Goal: Use online tool/utility: Utilize a website feature to perform a specific function

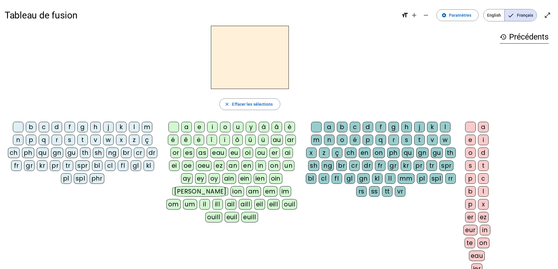
click at [143, 127] on div "m" at bounding box center [147, 127] width 11 height 11
click at [187, 128] on div "a" at bounding box center [186, 127] width 11 height 11
click at [443, 127] on div "l" at bounding box center [445, 127] width 11 height 11
click at [212, 125] on div "i" at bounding box center [212, 127] width 11 height 11
click at [68, 140] on div "s" at bounding box center [69, 140] width 11 height 11
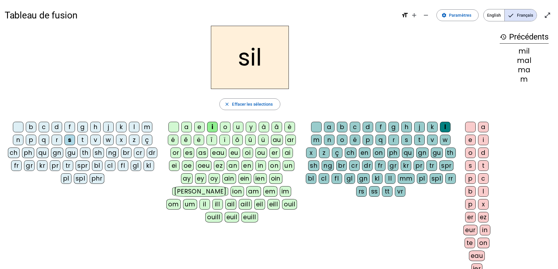
click at [316, 128] on div at bounding box center [316, 127] width 11 height 11
click at [19, 139] on div "n" at bounding box center [18, 140] width 11 height 11
click at [198, 129] on div "e" at bounding box center [199, 127] width 11 height 11
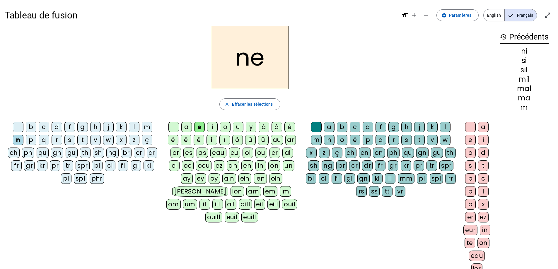
click at [71, 141] on div "s" at bounding box center [69, 140] width 11 height 11
click at [188, 127] on div "a" at bounding box center [186, 127] width 11 height 11
click at [239, 127] on div "u" at bounding box center [238, 127] width 11 height 11
click at [134, 129] on div "l" at bounding box center [134, 127] width 11 height 11
click at [57, 127] on div "d" at bounding box center [57, 127] width 11 height 11
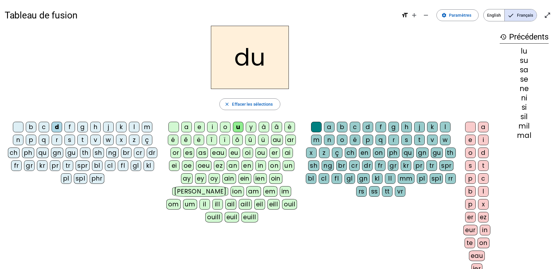
click at [19, 140] on div "n" at bounding box center [18, 140] width 11 height 11
click at [445, 126] on div "l" at bounding box center [445, 127] width 11 height 11
